Goal: Navigation & Orientation: Find specific page/section

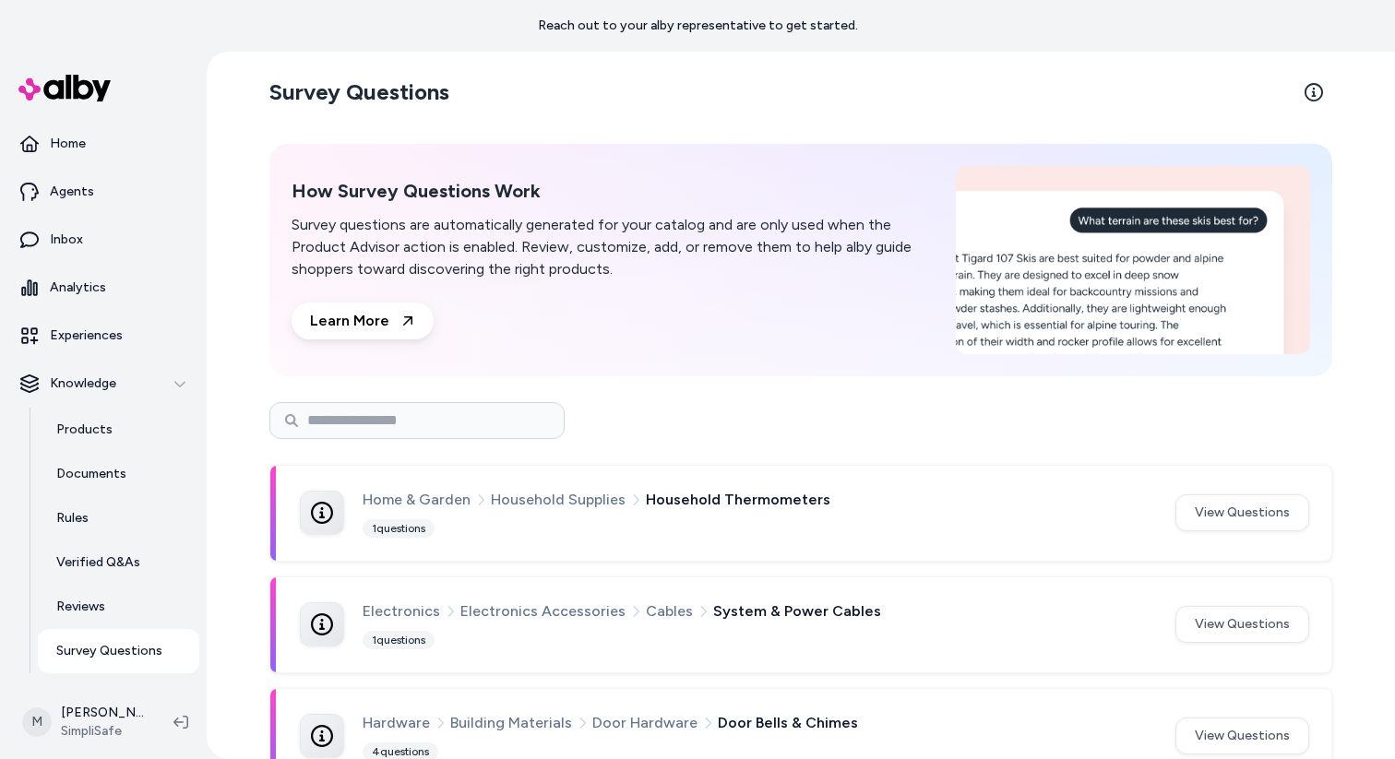
scroll to position [40, 0]
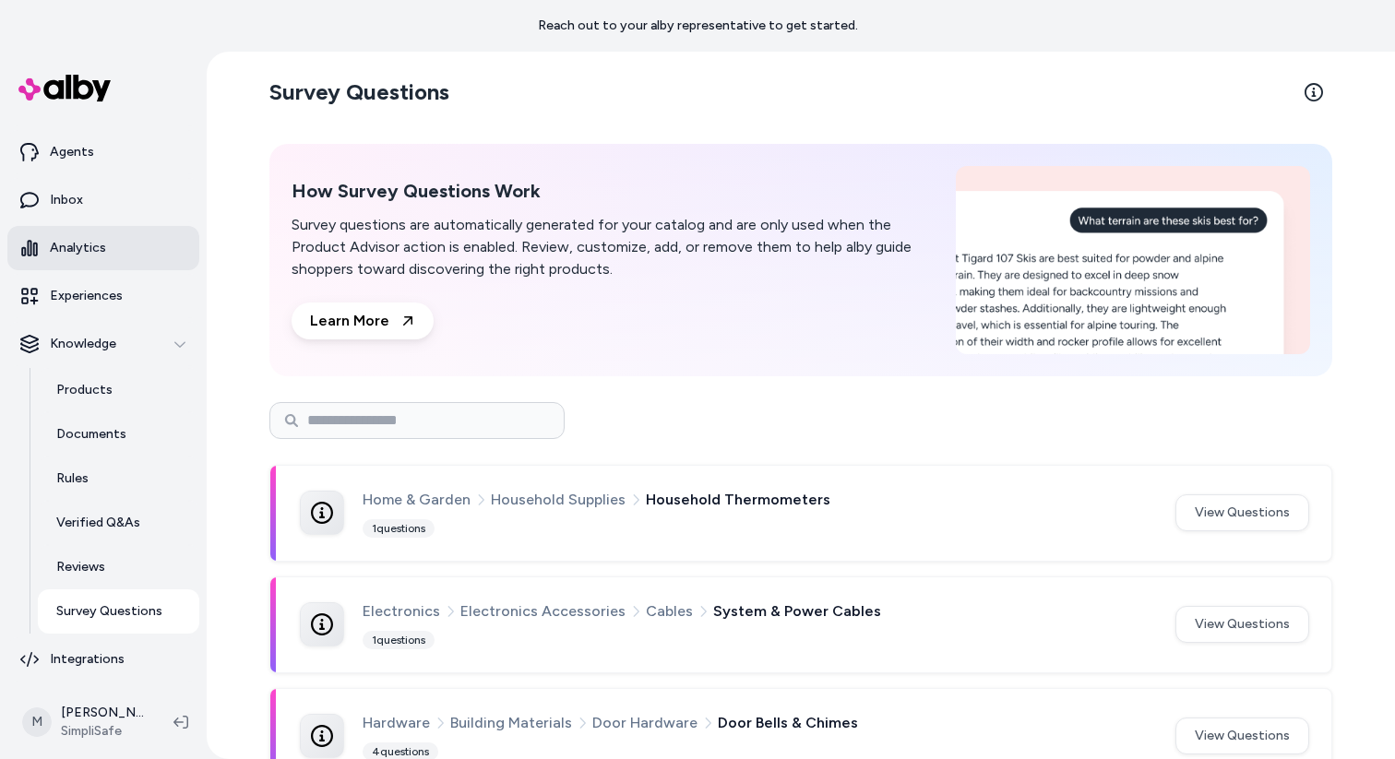
click at [88, 257] on p "Analytics" at bounding box center [78, 248] width 56 height 18
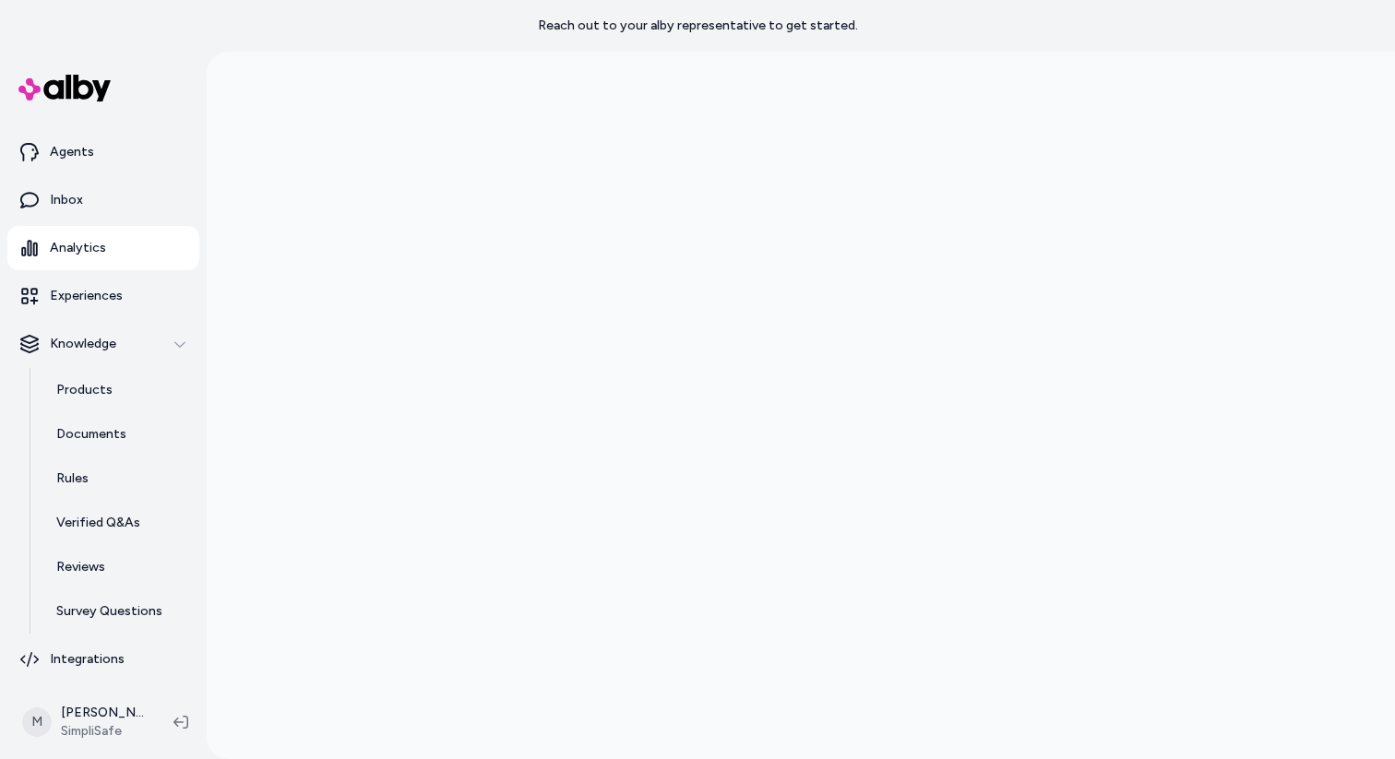
click at [70, 243] on p "Analytics" at bounding box center [78, 248] width 56 height 18
click at [806, 22] on p "Reach out to your alby representative to get started." at bounding box center [698, 26] width 320 height 18
click at [71, 209] on p "Inbox" at bounding box center [66, 200] width 33 height 18
click at [87, 239] on p "Analytics" at bounding box center [78, 248] width 56 height 18
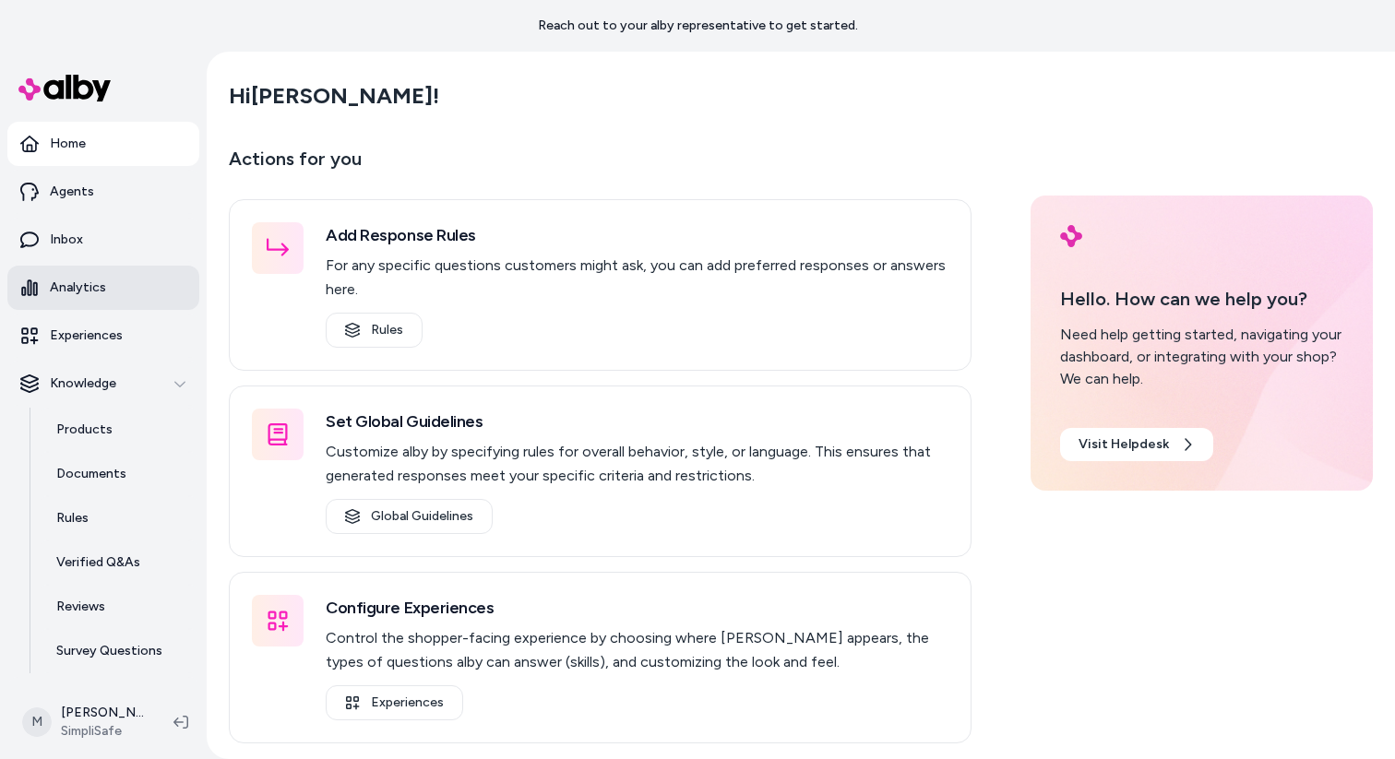
click at [108, 292] on link "Analytics" at bounding box center [103, 288] width 192 height 44
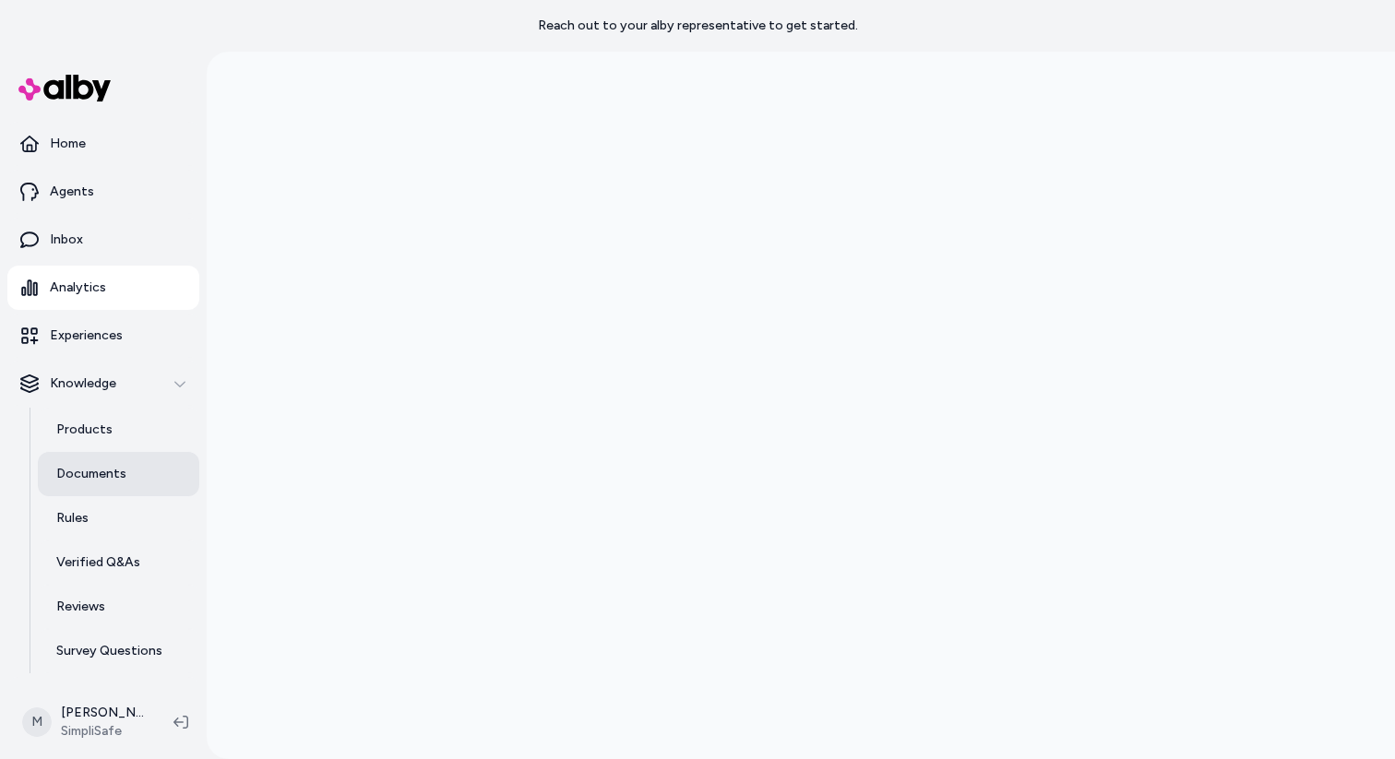
click at [119, 478] on p "Documents" at bounding box center [91, 474] width 70 height 18
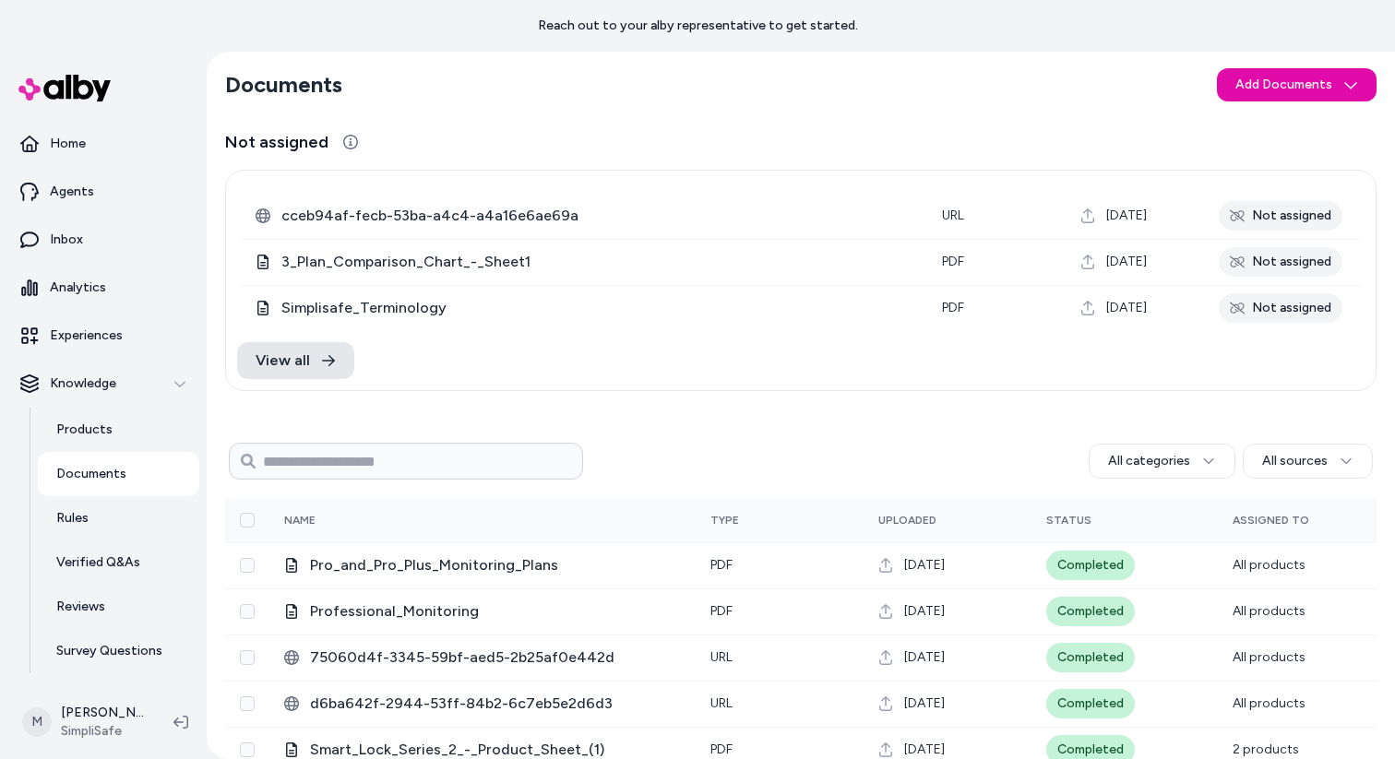
scroll to position [9, 0]
